Goal: Book appointment/travel/reservation

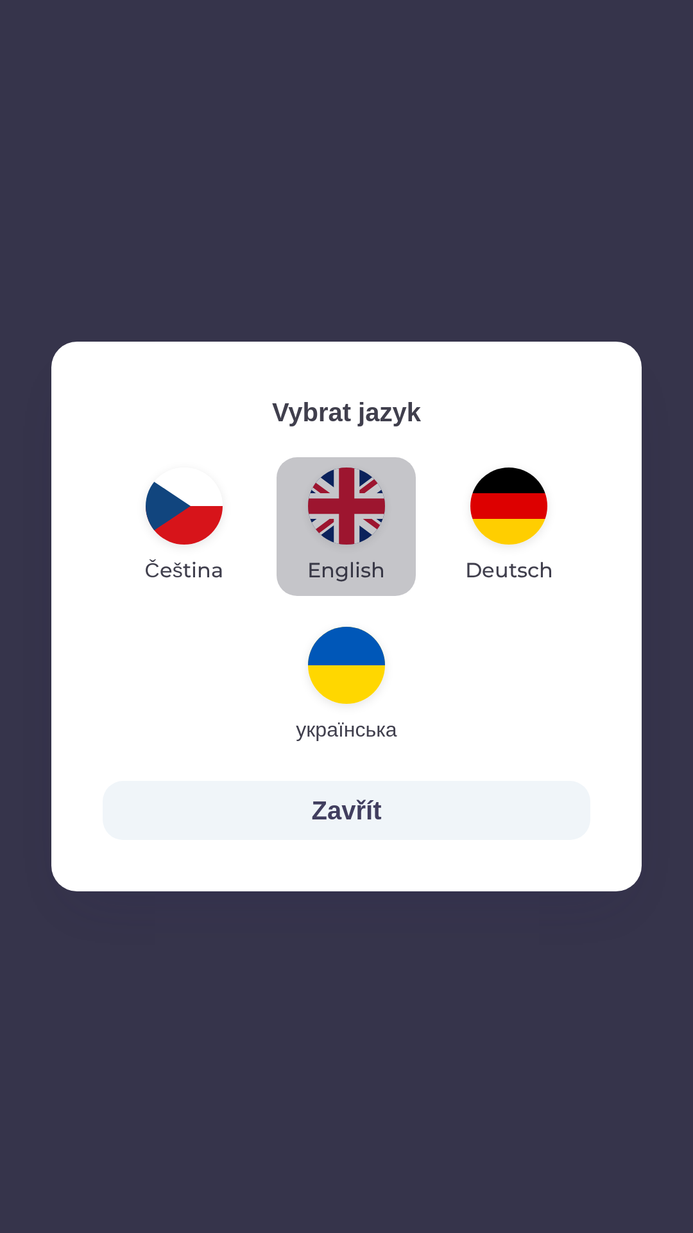
click at [347, 512] on img "button" at bounding box center [346, 505] width 77 height 77
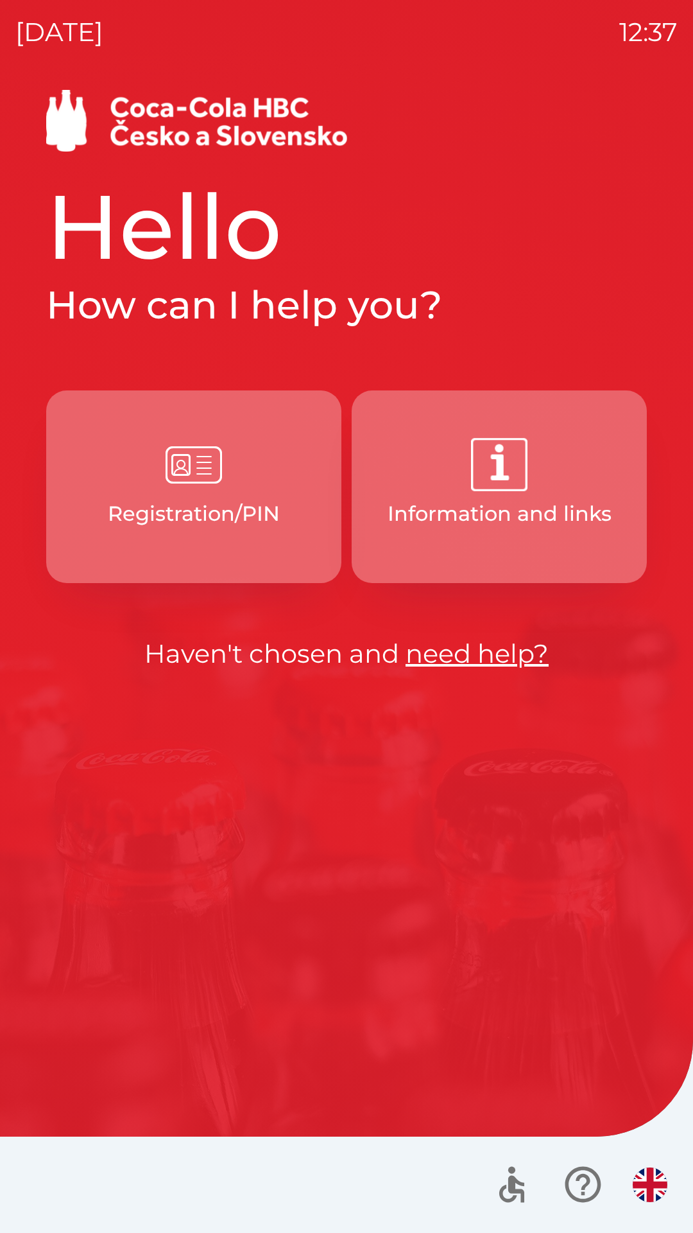
click at [184, 459] on img "button" at bounding box center [194, 465] width 56 height 56
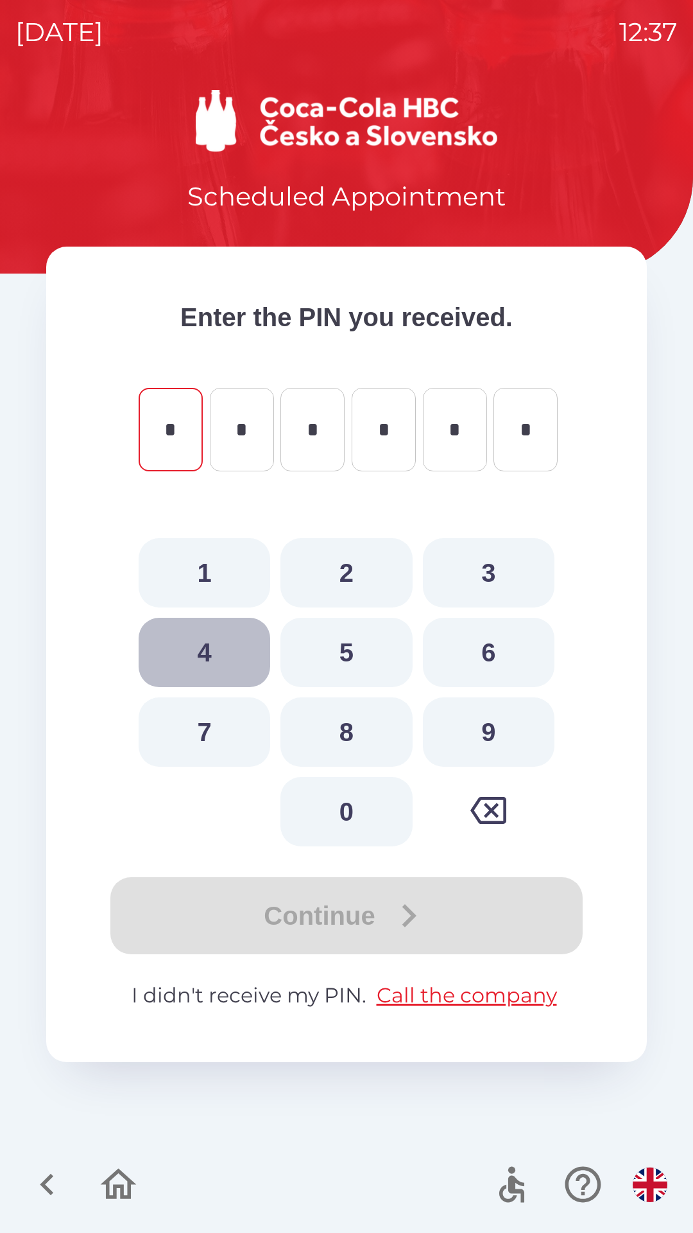
click at [204, 649] on button "4" at bounding box center [205, 652] width 132 height 69
type input "*"
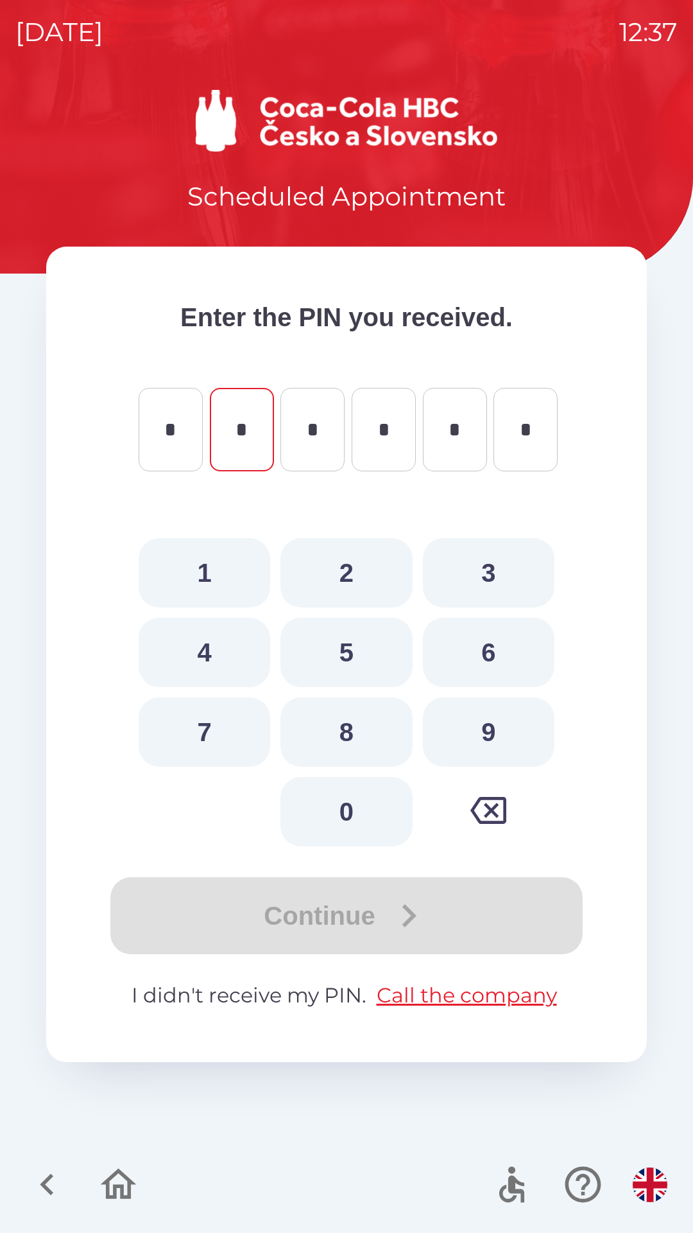
click at [351, 559] on button "2" at bounding box center [347, 572] width 132 height 69
type input "*"
click at [210, 719] on button "7" at bounding box center [205, 731] width 132 height 69
type input "*"
click at [492, 719] on button "9" at bounding box center [489, 731] width 132 height 69
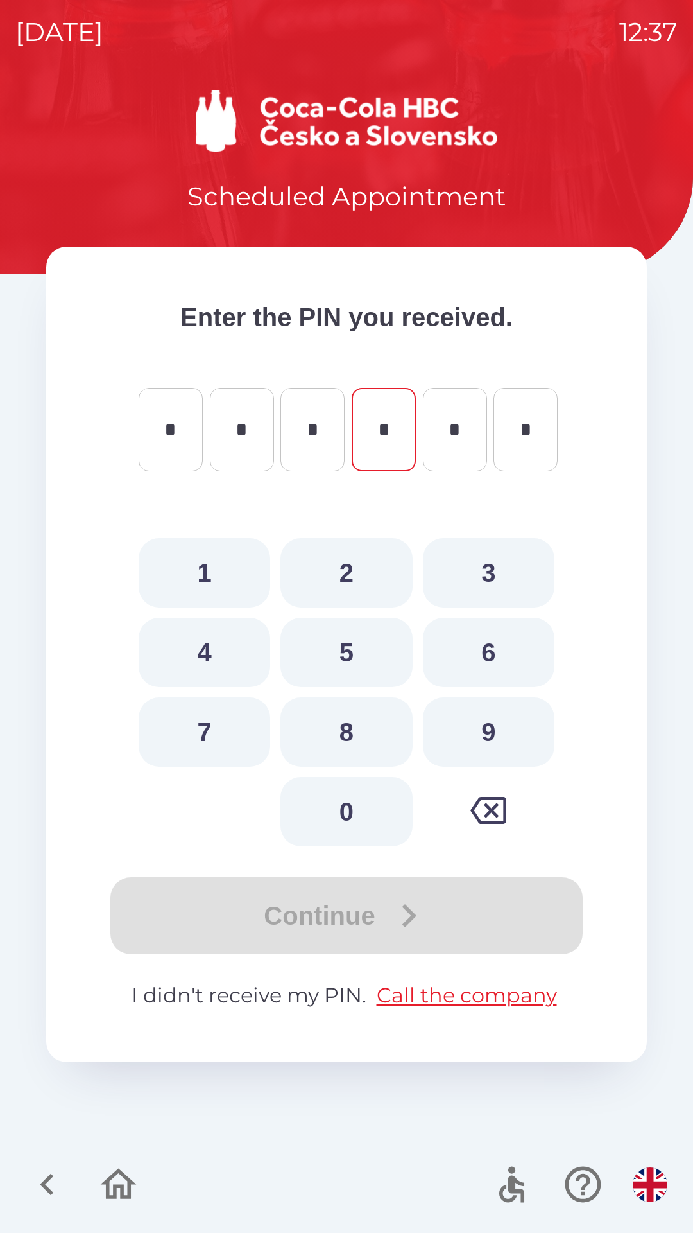
type input "*"
click at [350, 639] on button "5" at bounding box center [347, 652] width 132 height 69
type input "*"
click at [203, 560] on button "1" at bounding box center [205, 572] width 132 height 69
type input "*"
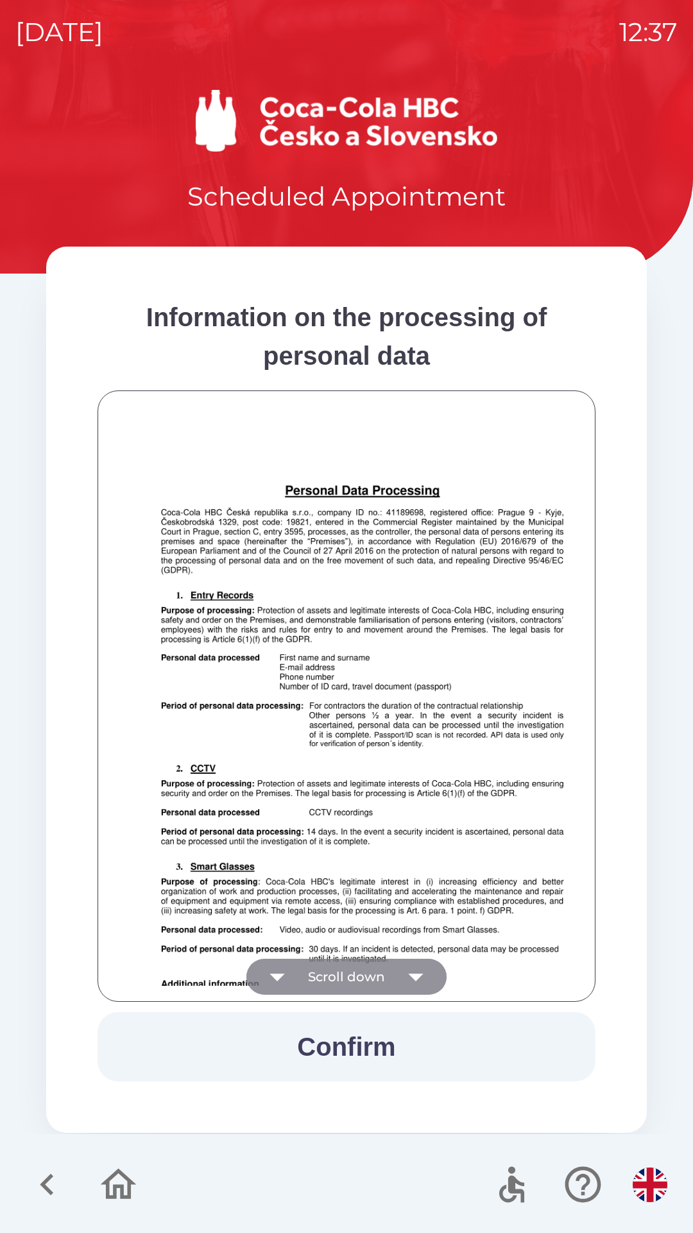
click at [415, 968] on icon "button" at bounding box center [416, 977] width 36 height 36
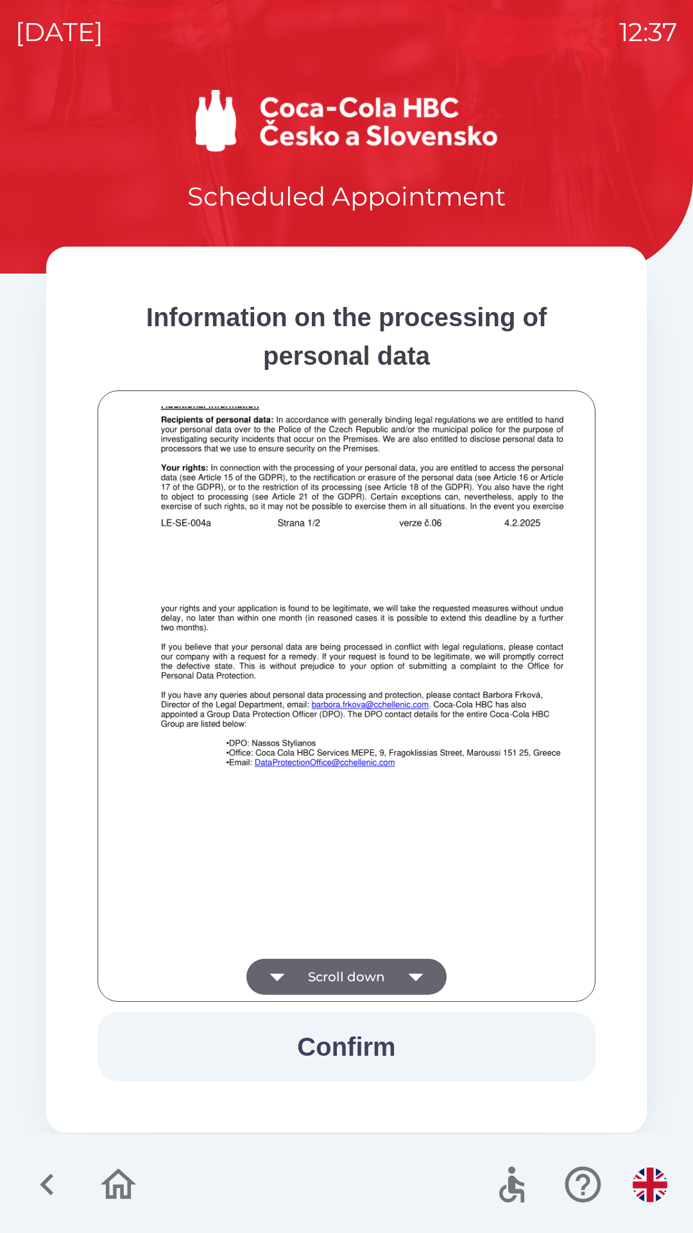
click at [417, 968] on icon "button" at bounding box center [416, 977] width 36 height 36
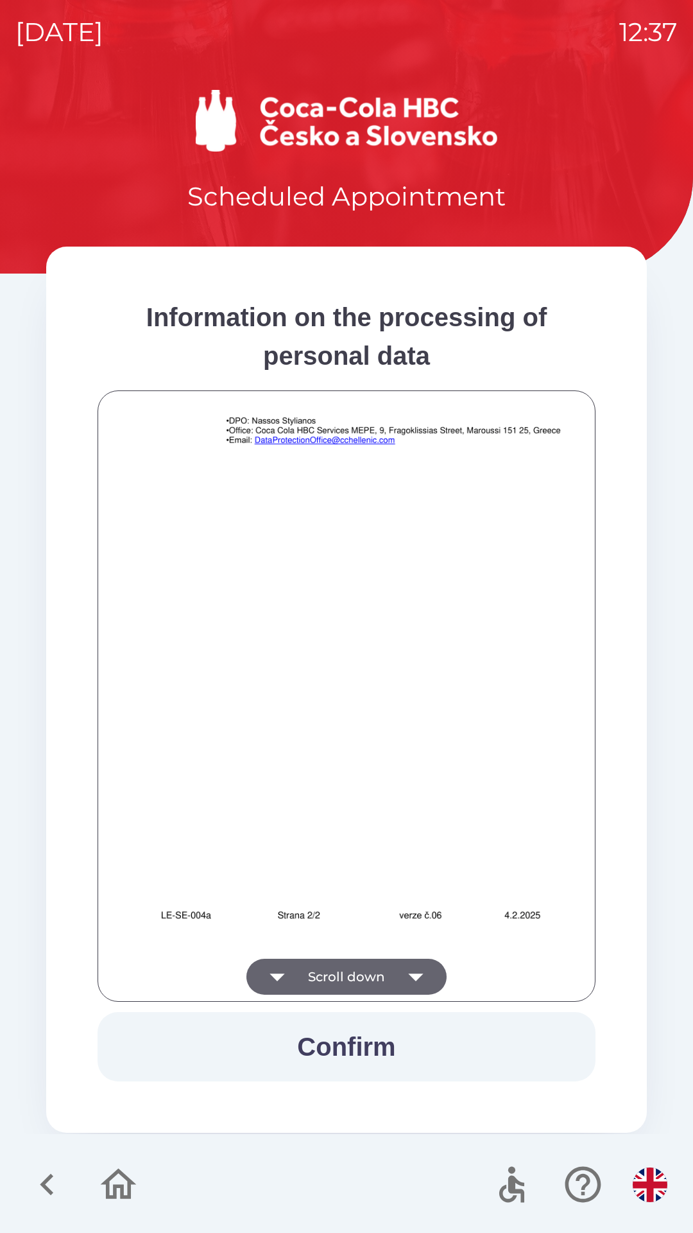
click at [419, 969] on div at bounding box center [347, 695] width 466 height 579
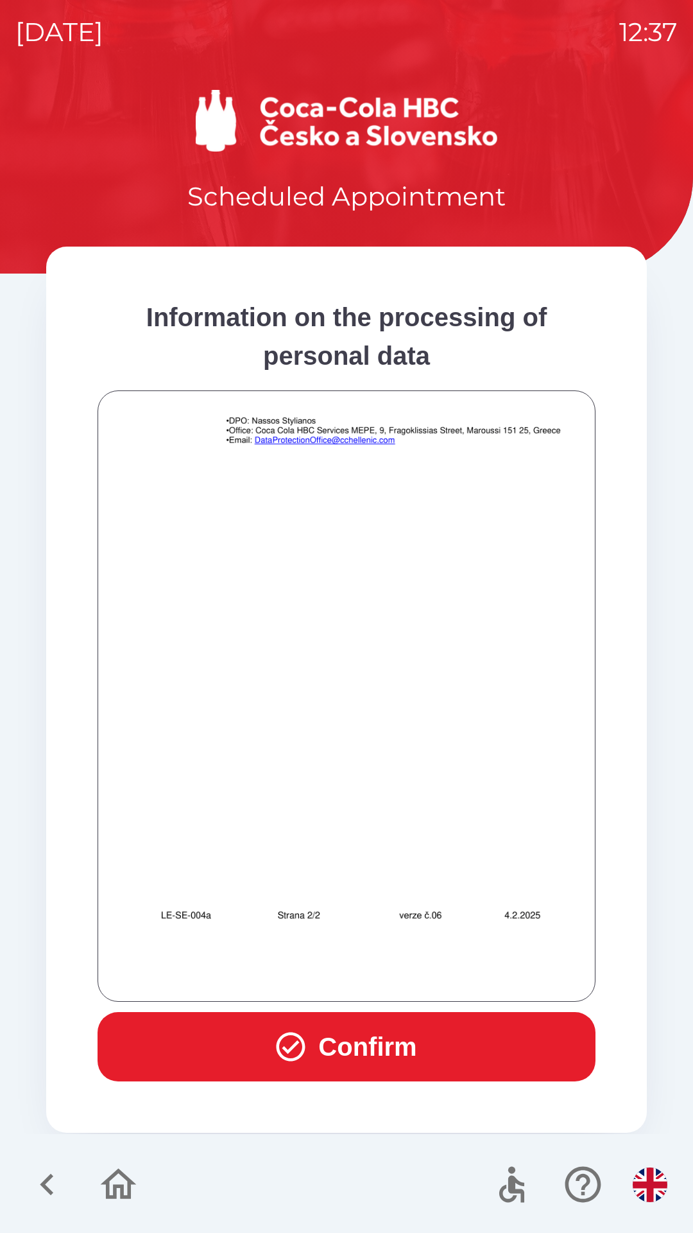
click at [569, 790] on img at bounding box center [363, 597] width 498 height 704
click at [571, 650] on img at bounding box center [363, 597] width 498 height 704
click at [365, 1035] on button "Confirm" at bounding box center [347, 1046] width 498 height 69
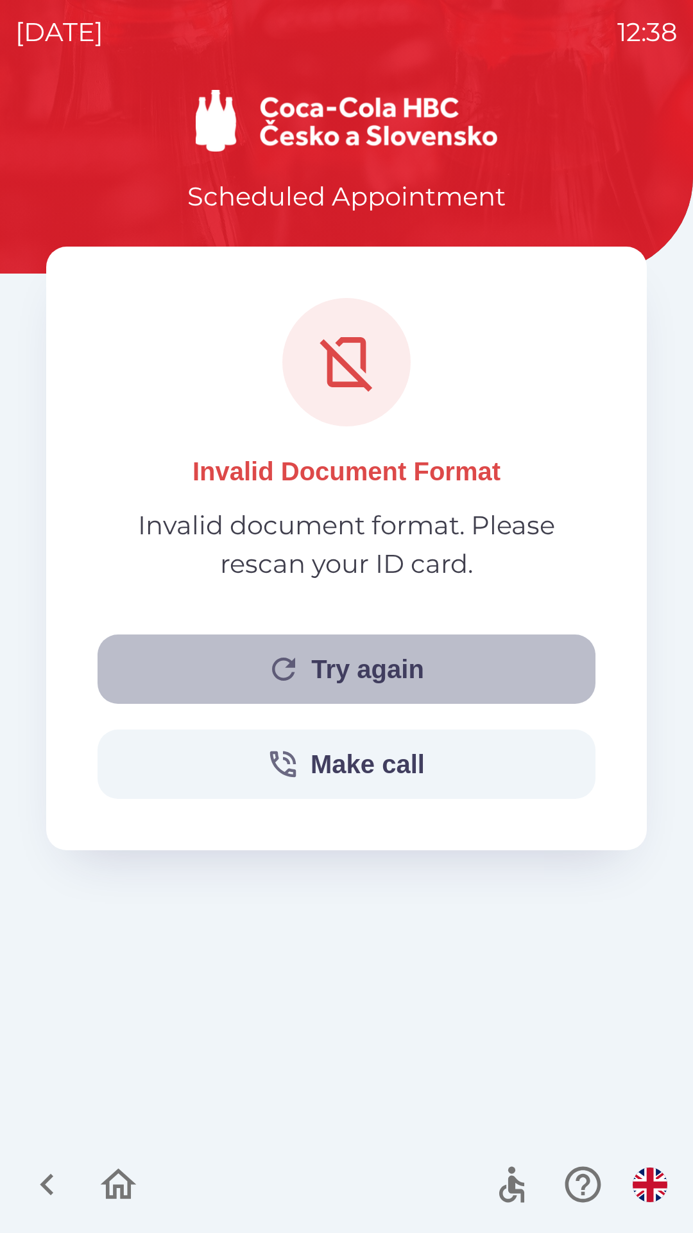
click at [360, 666] on button "Try again" at bounding box center [347, 668] width 498 height 69
click at [325, 663] on button "Try again" at bounding box center [347, 668] width 498 height 69
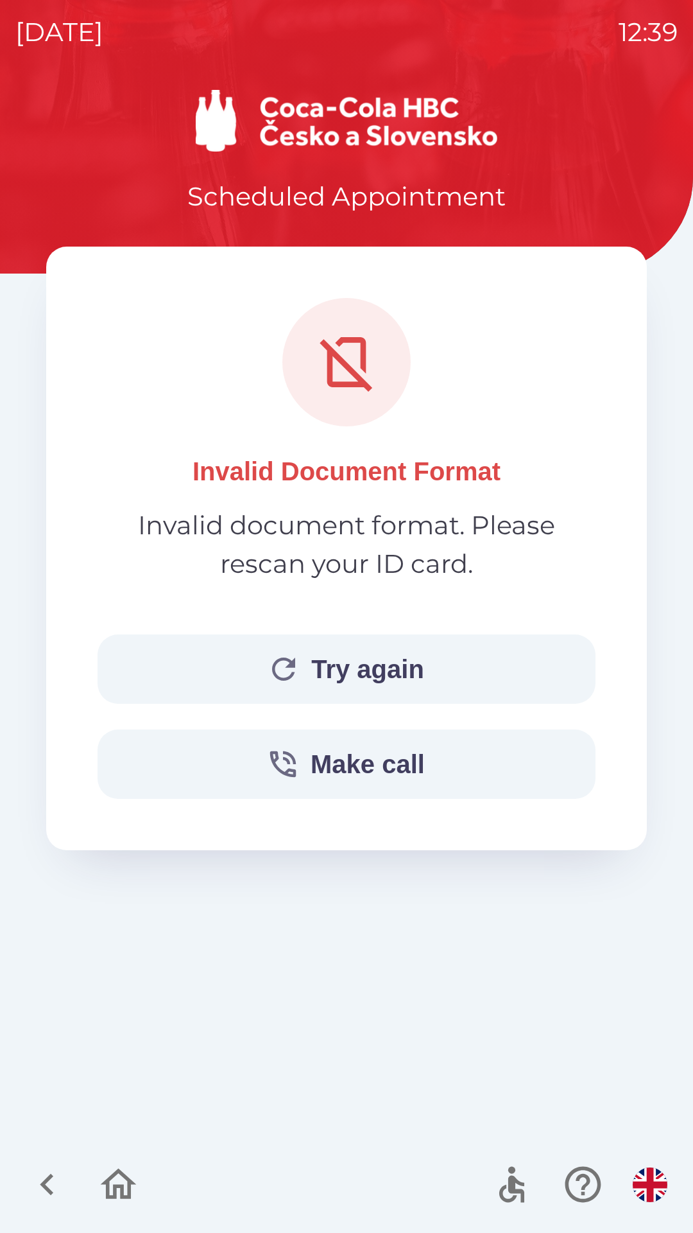
click at [336, 666] on button "Try again" at bounding box center [347, 668] width 498 height 69
click at [360, 663] on button "Try again" at bounding box center [347, 668] width 498 height 69
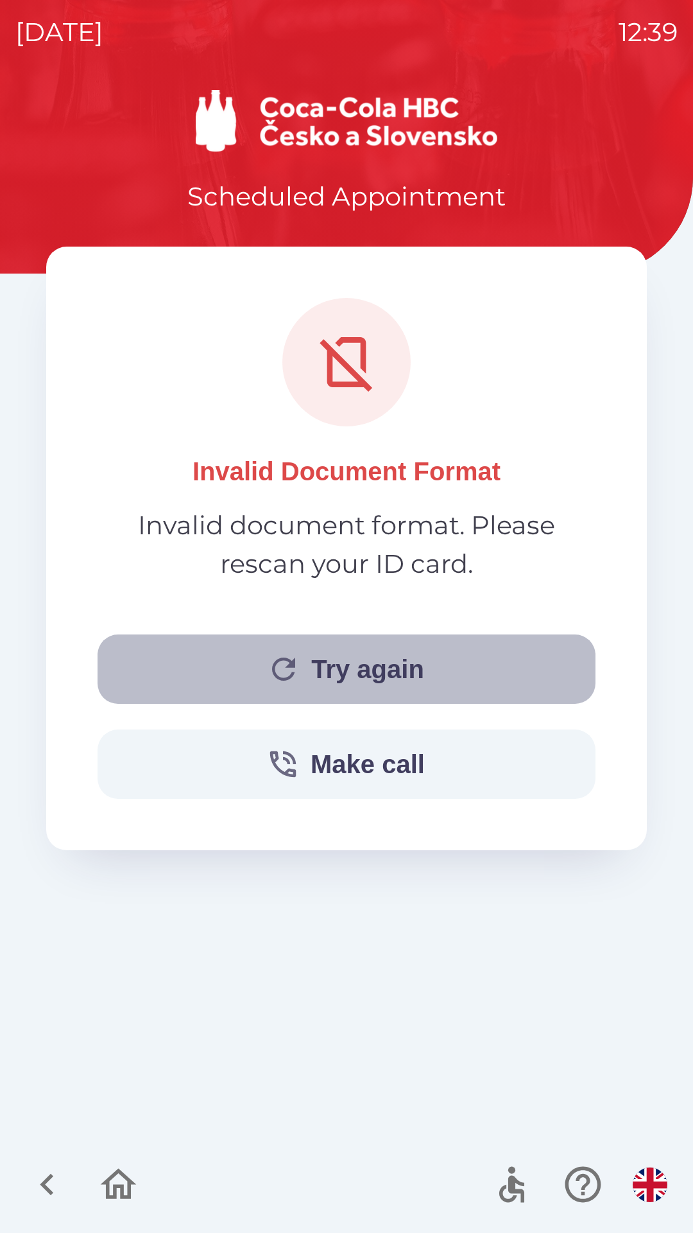
click at [347, 657] on button "Try again" at bounding box center [347, 668] width 498 height 69
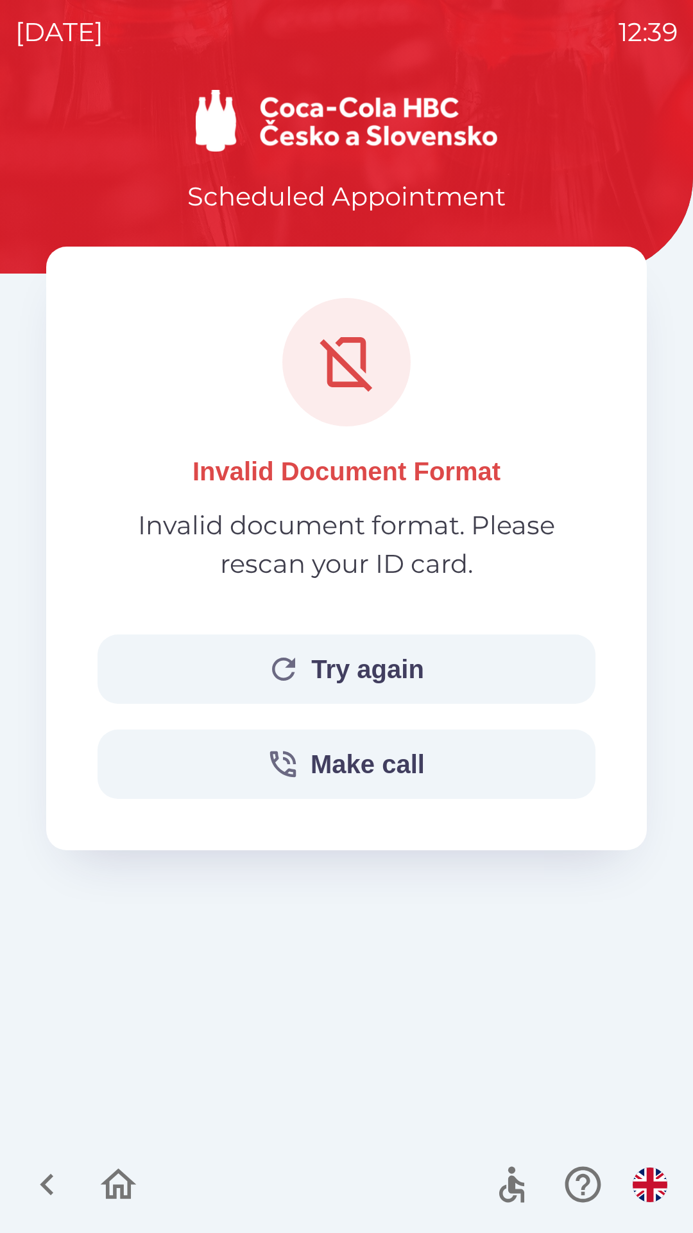
click at [351, 662] on button "Try again" at bounding box center [347, 668] width 498 height 69
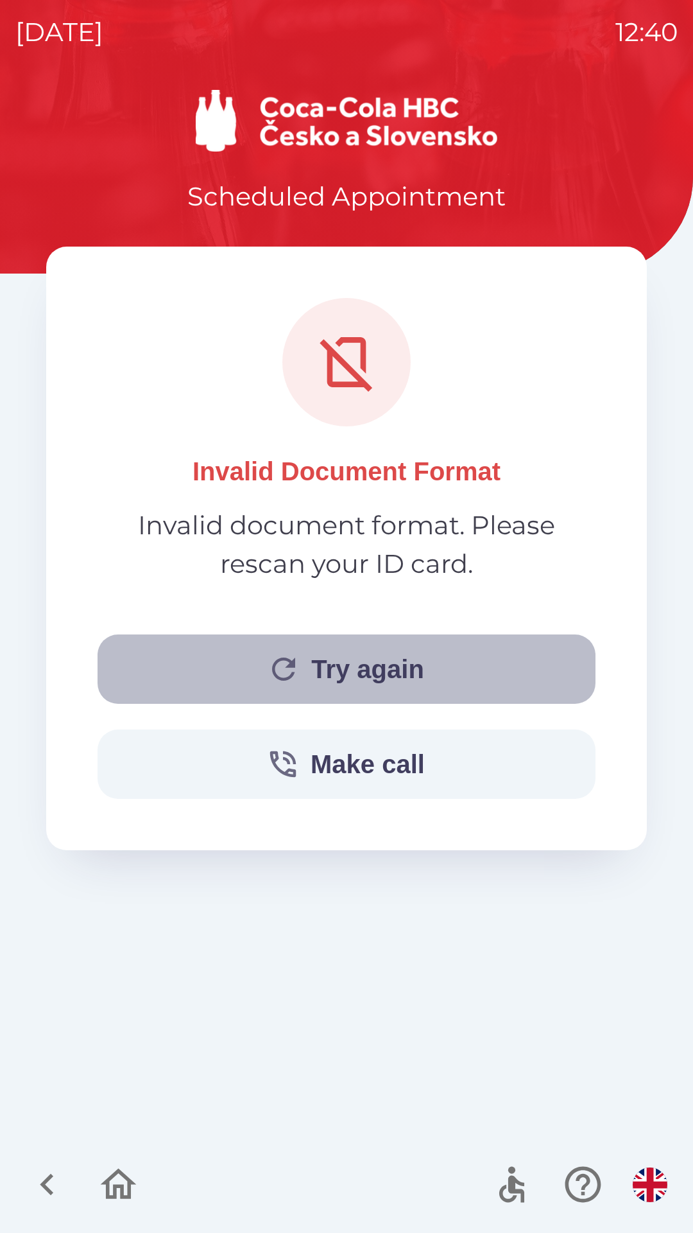
click at [339, 665] on button "Try again" at bounding box center [347, 668] width 498 height 69
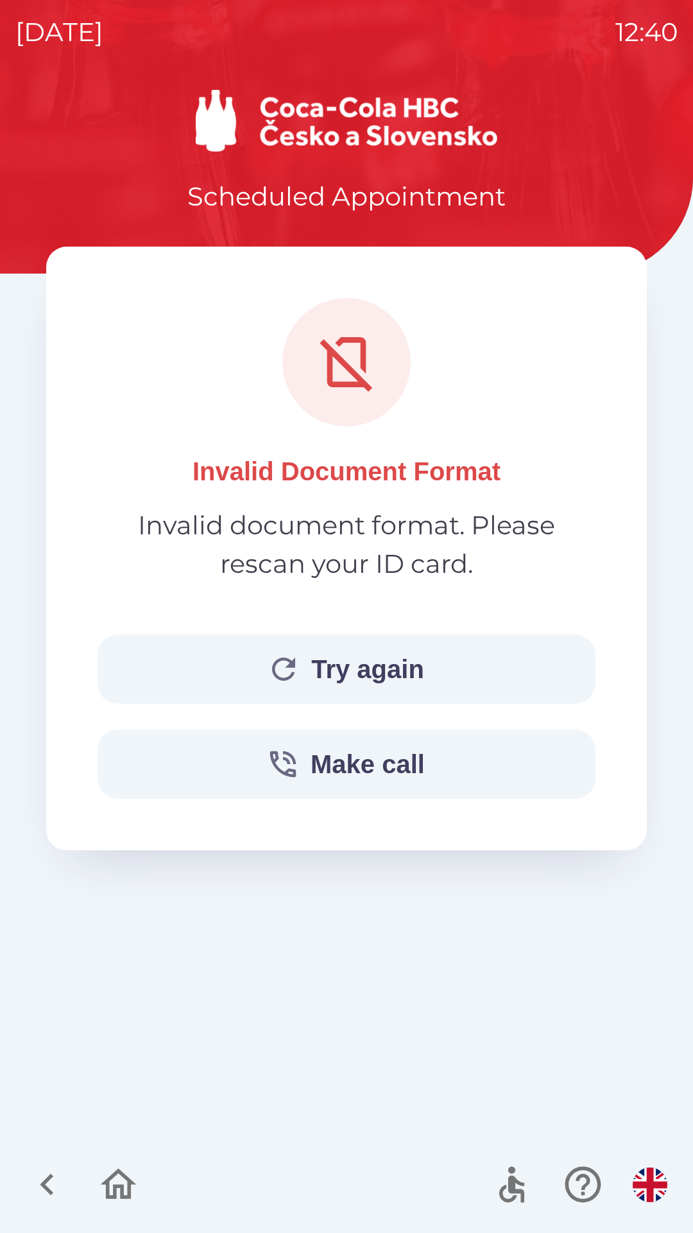
click at [379, 661] on button "Try again" at bounding box center [347, 668] width 498 height 69
click at [354, 666] on button "Try again" at bounding box center [347, 668] width 498 height 69
click at [356, 656] on button "Try again" at bounding box center [347, 668] width 498 height 69
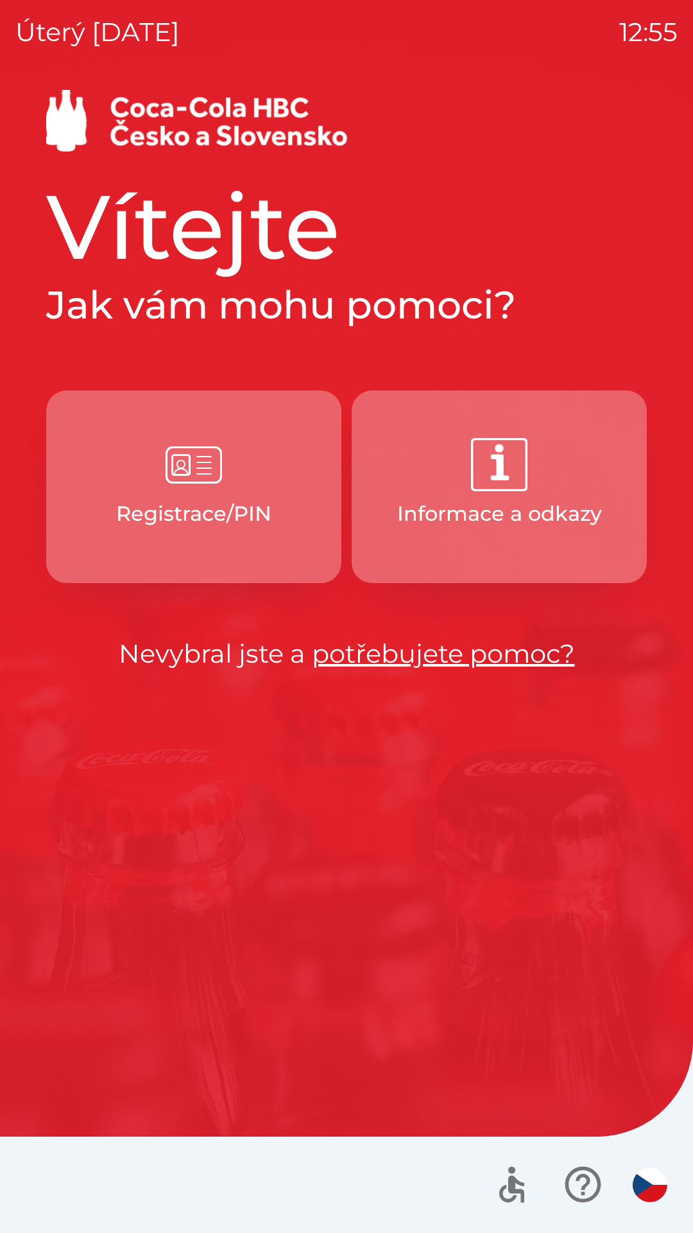
click at [150, 509] on p "Registrace/PIN" at bounding box center [193, 513] width 155 height 31
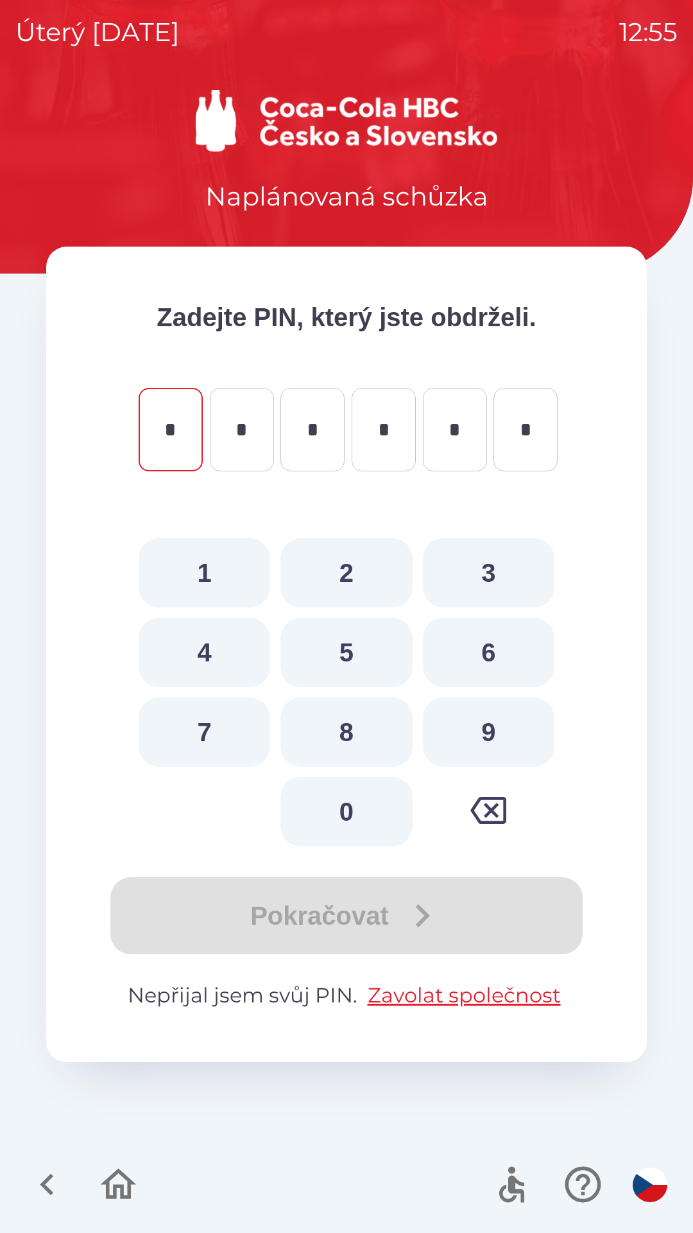
click at [329, 564] on button "2" at bounding box center [347, 572] width 132 height 69
type input "*"
click at [340, 654] on button "5" at bounding box center [347, 652] width 132 height 69
type input "*"
click at [194, 668] on button "4" at bounding box center [205, 652] width 132 height 69
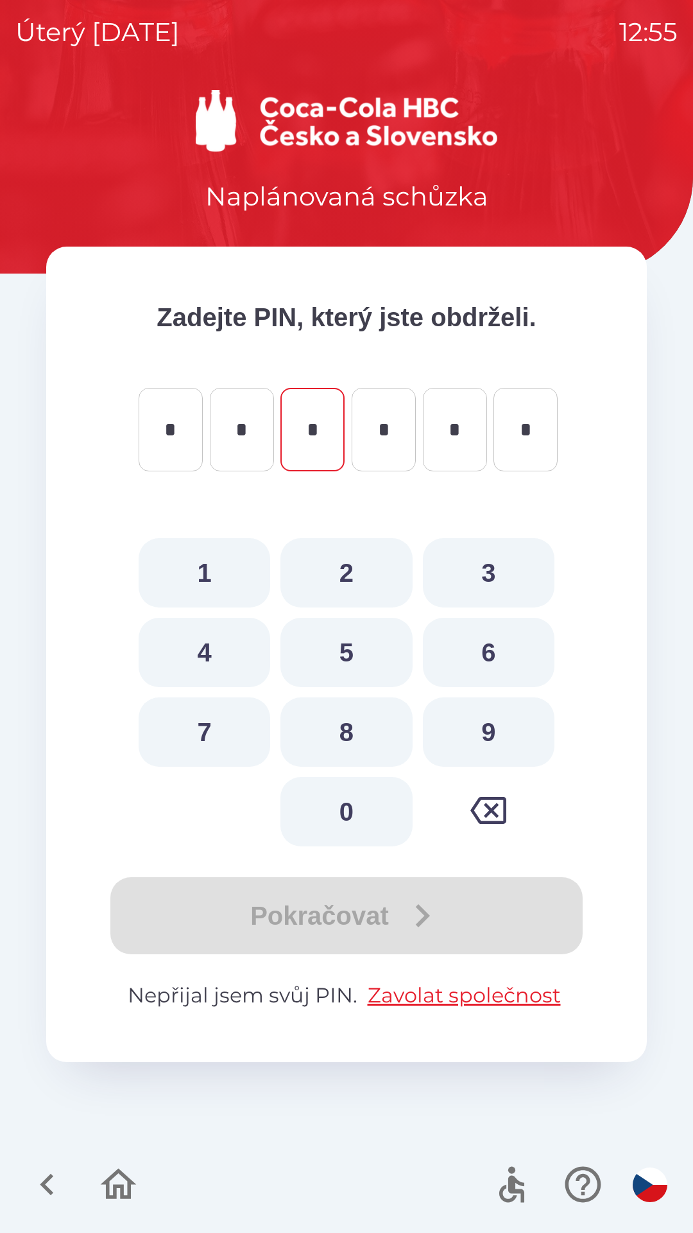
type input "*"
click at [198, 666] on button "4" at bounding box center [205, 652] width 132 height 69
type input "*"
click at [484, 723] on button "9" at bounding box center [489, 731] width 132 height 69
type input "*"
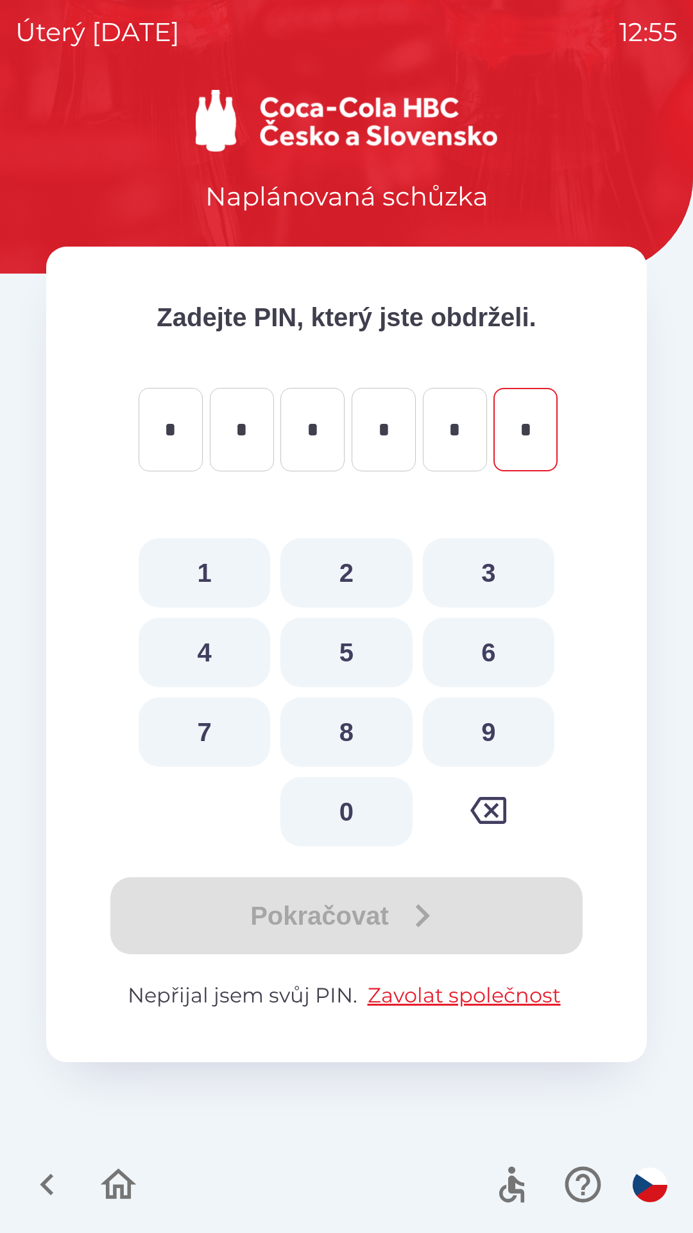
click at [223, 593] on button "1" at bounding box center [205, 572] width 132 height 69
type input "*"
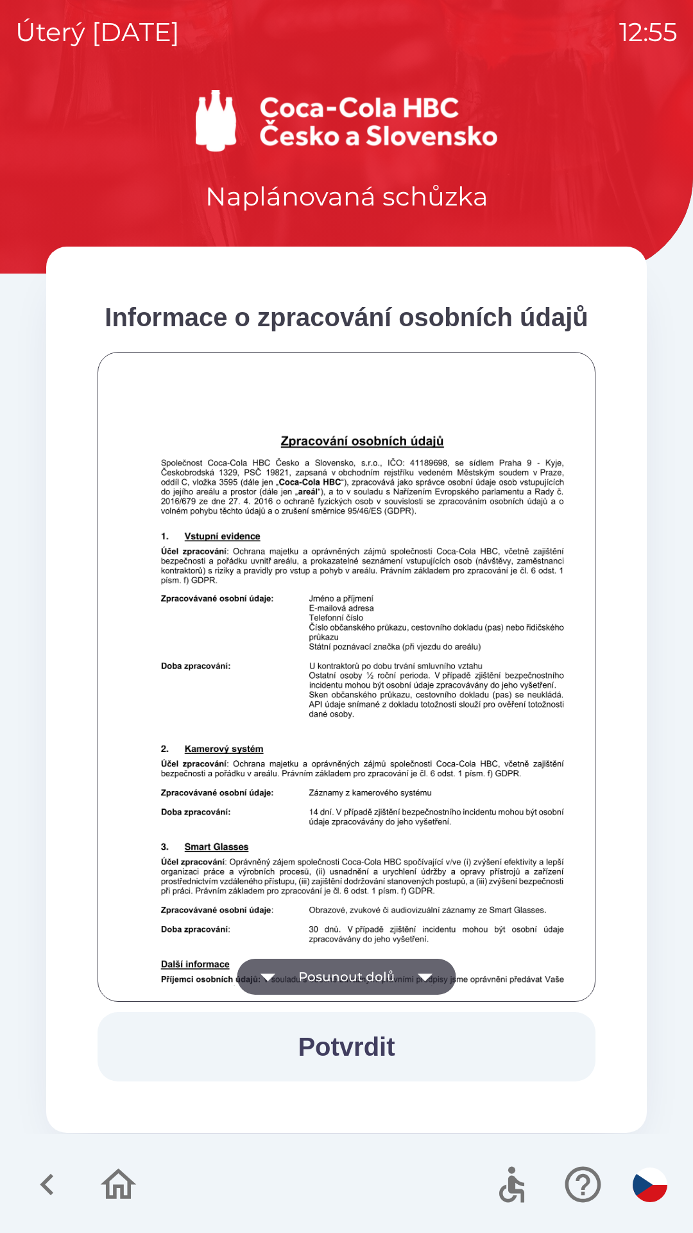
click at [312, 1038] on button "Potvrdit" at bounding box center [347, 1046] width 498 height 69
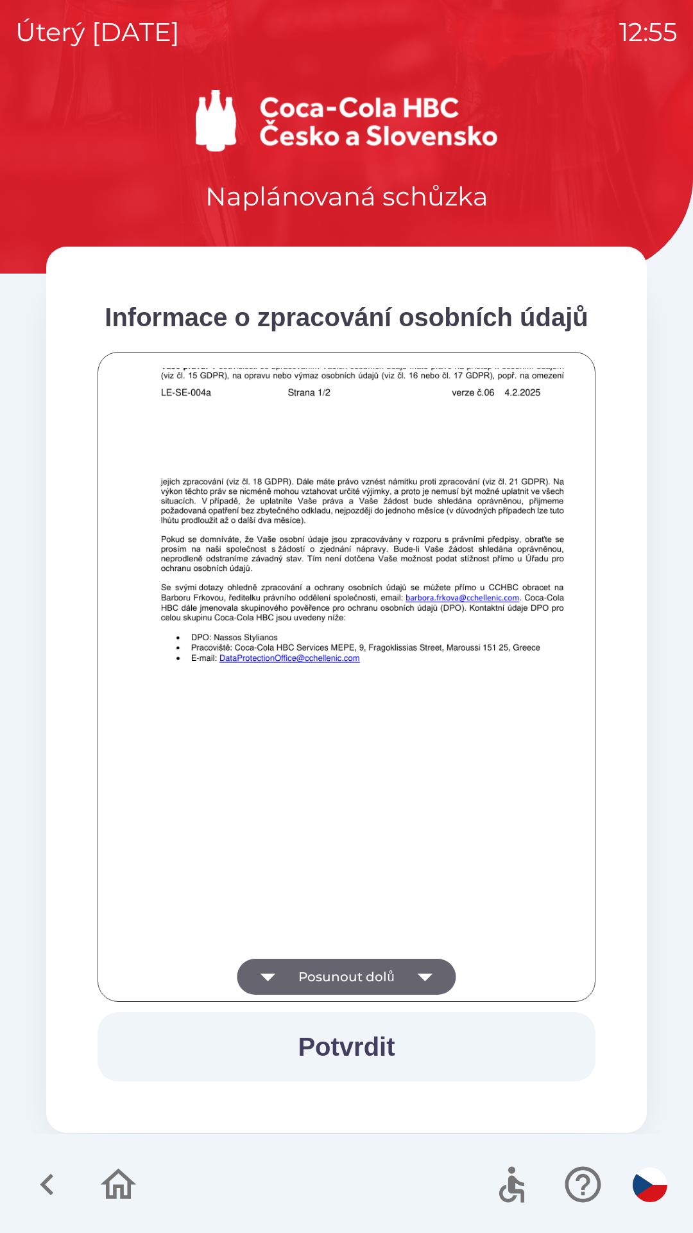
scroll to position [901, 0]
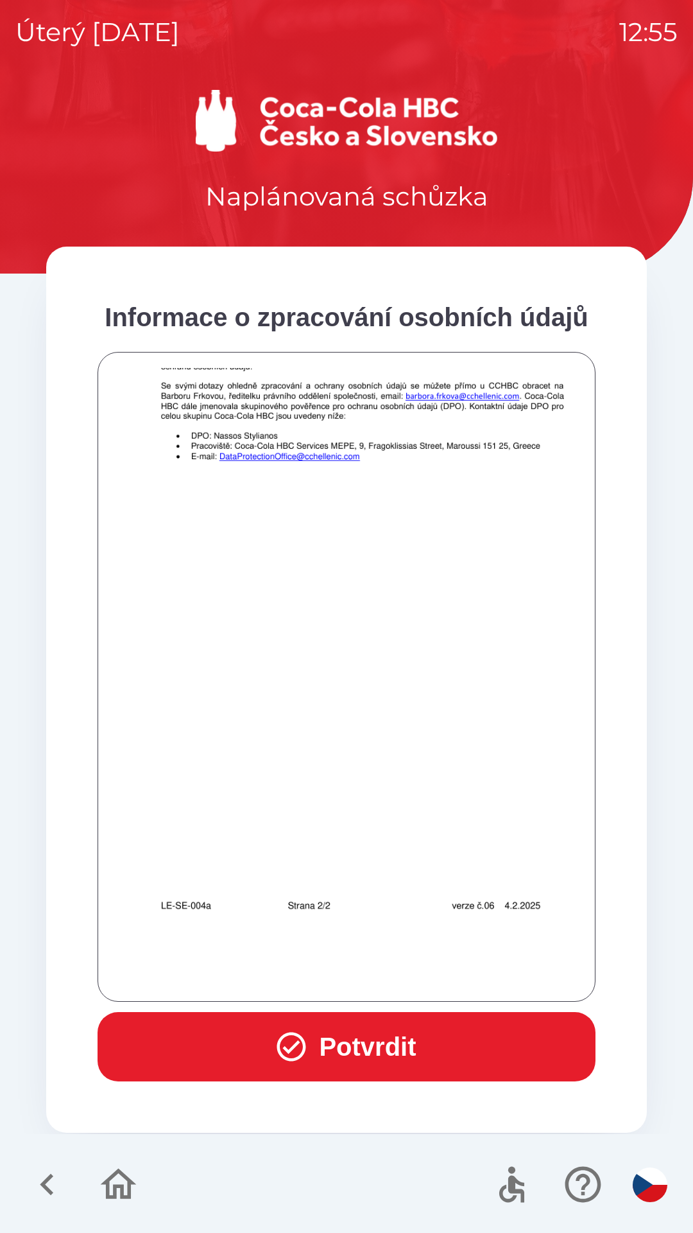
click at [209, 1036] on button "Potvrdit" at bounding box center [347, 1046] width 498 height 69
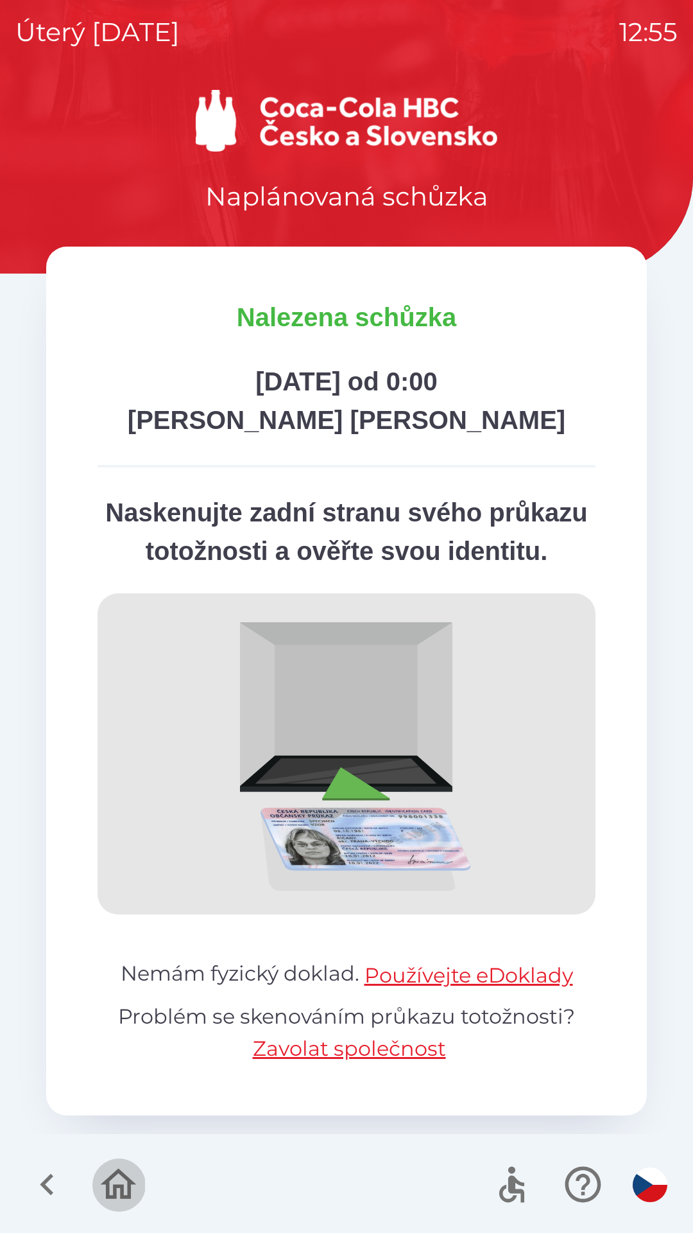
click at [113, 1189] on icon "button" at bounding box center [118, 1184] width 43 height 43
